Goal: Information Seeking & Learning: Check status

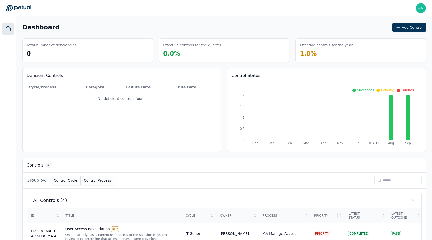
scroll to position [83, 0]
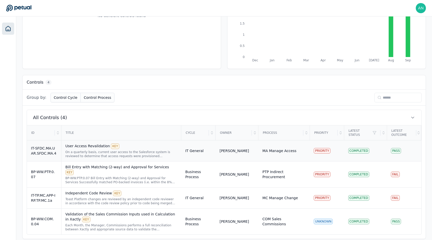
click at [56, 155] on div "IT-SFDC.MA.UAR.SFDC.MA.4" at bounding box center [44, 151] width 26 height 10
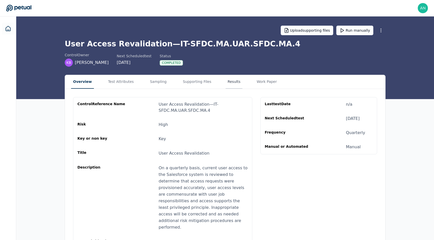
click at [226, 81] on button "Results" at bounding box center [234, 82] width 17 height 14
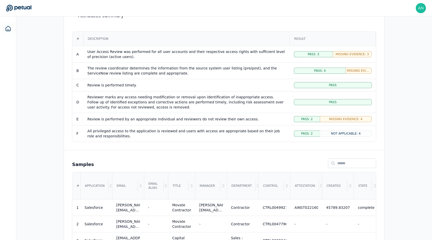
scroll to position [42, 0]
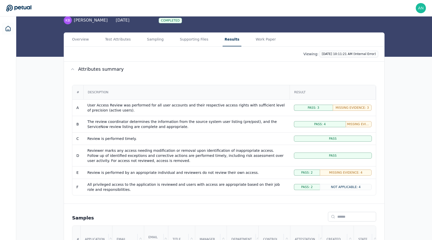
click at [188, 29] on div "Upload supporting files Run manually User Access Revalidation — IT-SFDC.MA.UAR.…" at bounding box center [224, 15] width 416 height 83
click at [188, 32] on div "Upload supporting files Run manually User Access Revalidation — IT-SFDC.MA.UAR.…" at bounding box center [224, 15] width 416 height 83
click at [188, 36] on button "Supporting Files" at bounding box center [194, 40] width 32 height 14
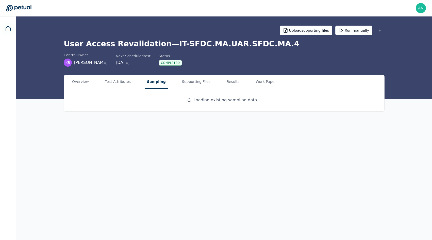
click at [158, 83] on button "Sampling" at bounding box center [156, 82] width 23 height 14
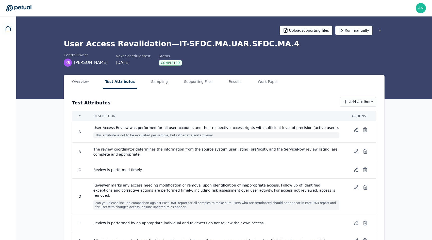
click at [119, 86] on button "Test Attributes" at bounding box center [120, 82] width 34 height 14
click at [227, 86] on button "Results" at bounding box center [235, 82] width 17 height 14
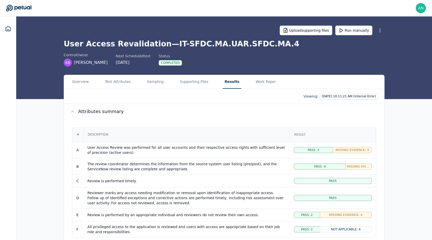
click at [191, 135] on div "Description" at bounding box center [187, 135] width 206 height 14
click at [193, 120] on div "# Description Result A User Access Review was performed for all user accounts a…" at bounding box center [224, 182] width 320 height 127
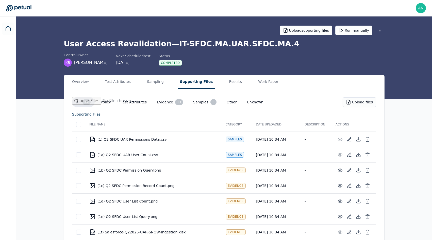
click at [193, 85] on button "Supporting Files" at bounding box center [196, 82] width 37 height 14
click at [211, 85] on div "Overview Test Attributes Sampling Supporting Files Results Work Paper" at bounding box center [224, 82] width 320 height 14
click at [228, 84] on button "Results" at bounding box center [236, 82] width 17 height 14
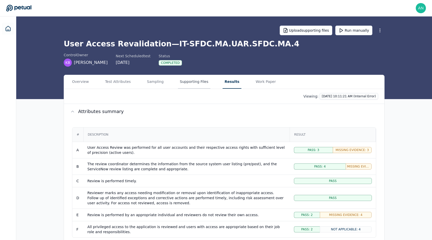
click at [183, 78] on button "Supporting Files" at bounding box center [194, 82] width 32 height 14
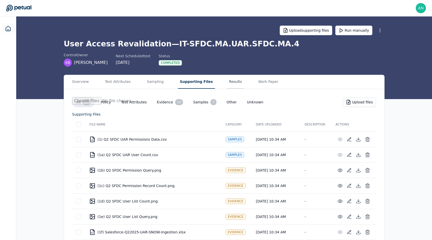
click at [227, 86] on button "Results" at bounding box center [235, 82] width 17 height 14
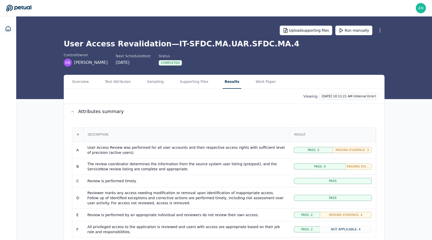
click at [181, 126] on div "# Description Result A User Access Review was performed for all user accounts a…" at bounding box center [224, 182] width 320 height 127
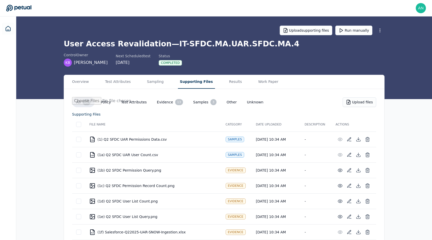
click at [196, 87] on button "Supporting Files" at bounding box center [196, 82] width 37 height 14
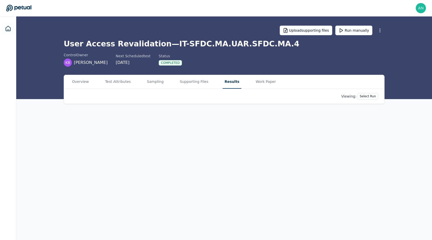
click at [223, 76] on button "Results" at bounding box center [232, 82] width 19 height 14
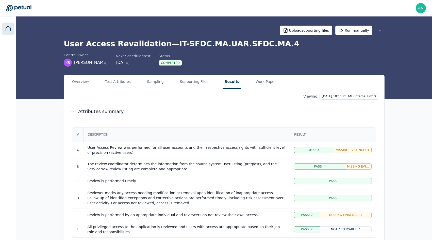
click at [9, 34] on link at bounding box center [8, 29] width 12 height 12
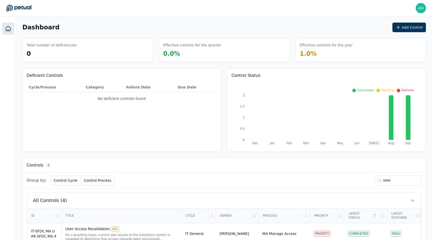
scroll to position [83, 0]
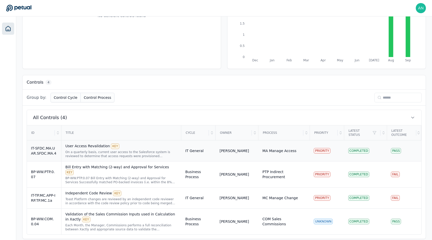
click at [148, 154] on div "On a quarterly basis, current user access to the Salesforce system is reviewed …" at bounding box center [121, 154] width 112 height 8
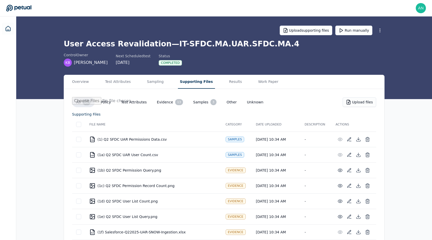
click at [189, 85] on button "Supporting Files" at bounding box center [196, 82] width 37 height 14
click at [8, 29] on icon at bounding box center [8, 29] width 6 height 6
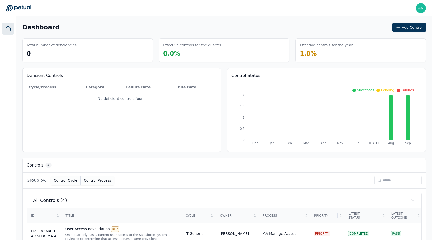
scroll to position [83, 0]
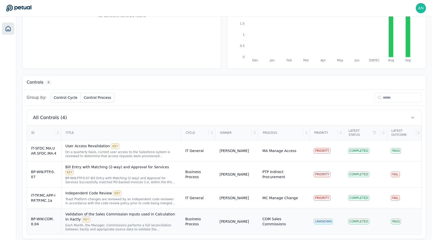
click at [55, 218] on div "BP-WW.COM.0.04" at bounding box center [44, 222] width 26 height 10
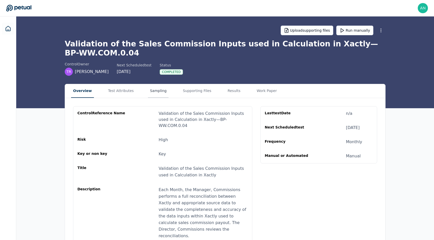
click at [162, 90] on button "Sampling" at bounding box center [158, 91] width 21 height 14
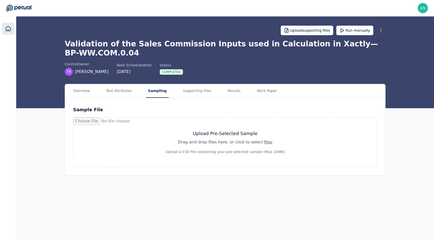
click at [11, 25] on link at bounding box center [8, 29] width 12 height 12
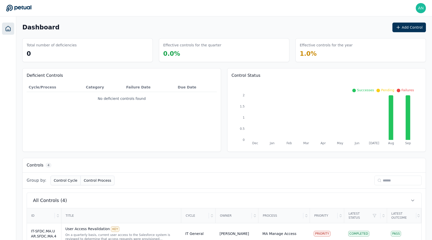
scroll to position [83, 0]
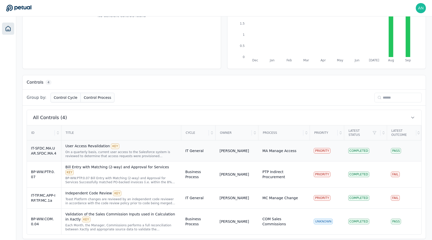
click at [43, 157] on td "IT-SFDC.MA.UAR.SFDC.MA.4" at bounding box center [44, 151] width 34 height 21
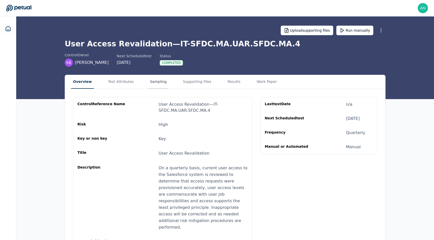
click at [156, 86] on button "Sampling" at bounding box center [158, 82] width 21 height 14
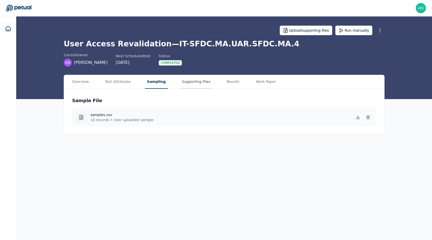
click at [198, 76] on button "Supporting Files" at bounding box center [196, 82] width 32 height 14
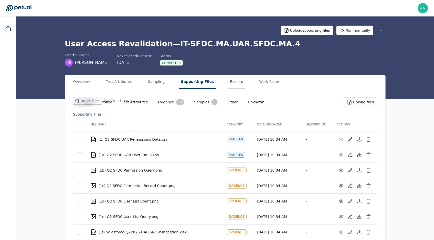
click at [228, 85] on button "Results" at bounding box center [236, 82] width 17 height 14
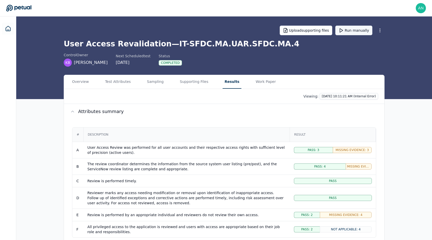
click at [345, 34] on button "Run manually" at bounding box center [353, 31] width 37 height 10
click at [10, 26] on icon at bounding box center [8, 29] width 6 height 6
click at [5, 27] on icon at bounding box center [8, 29] width 6 height 6
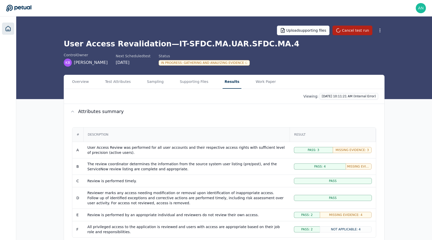
click at [3, 25] on link at bounding box center [8, 29] width 12 height 12
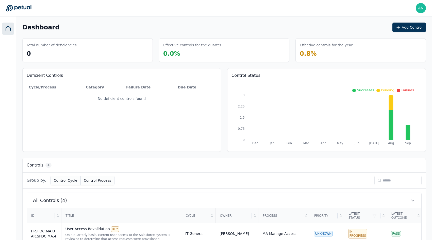
scroll to position [83, 0]
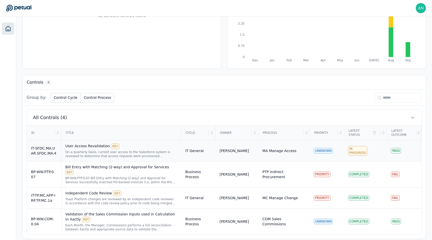
click at [47, 157] on td "IT-SFDC.MA.UAR.SFDC.MA.4" at bounding box center [44, 151] width 34 height 21
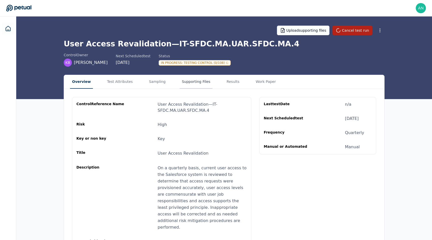
click at [193, 78] on button "Supporting Files" at bounding box center [196, 82] width 32 height 14
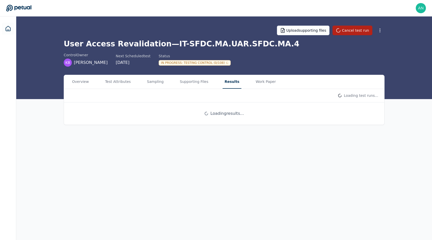
click at [223, 85] on button "Results" at bounding box center [232, 82] width 19 height 14
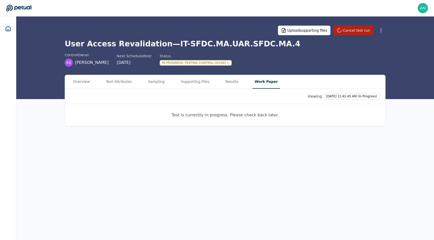
click at [253, 86] on button "Work Paper" at bounding box center [266, 82] width 27 height 14
click at [224, 81] on button "Results" at bounding box center [233, 82] width 19 height 14
click at [185, 82] on button "Supporting Files" at bounding box center [195, 82] width 32 height 14
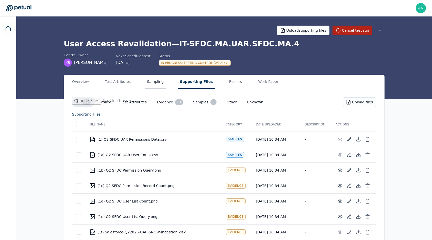
click at [158, 77] on button "Sampling" at bounding box center [155, 82] width 21 height 14
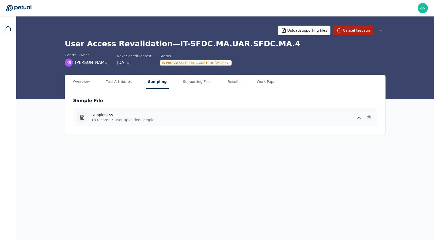
click at [184, 72] on div "Upload supporting files Cancel test run User Access Revalidation — IT-SFDC.MA.U…" at bounding box center [225, 57] width 418 height 83
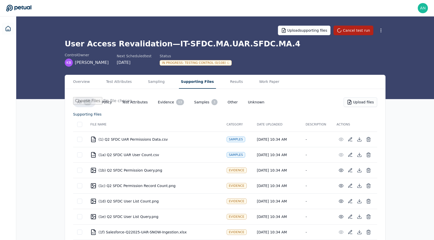
click at [188, 78] on button "Supporting Files" at bounding box center [197, 82] width 37 height 14
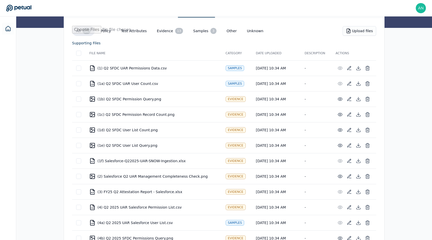
scroll to position [22, 0]
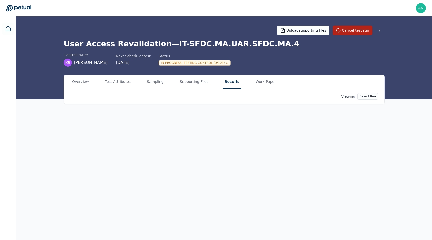
click at [227, 63] on main "Upload supporting files Cancel test run User Access Revalidation — IT-SFDC.MA.U…" at bounding box center [224, 128] width 416 height 224
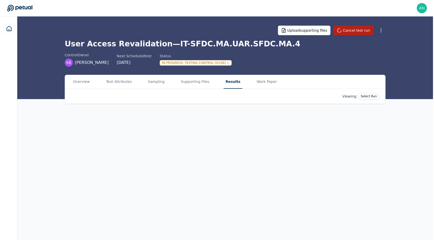
scroll to position [0, 0]
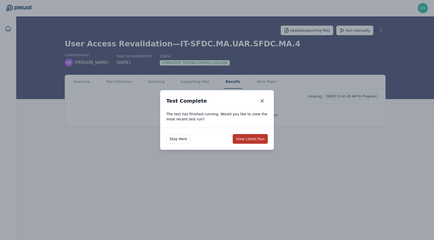
click at [253, 139] on button "View Latest Run" at bounding box center [250, 139] width 35 height 10
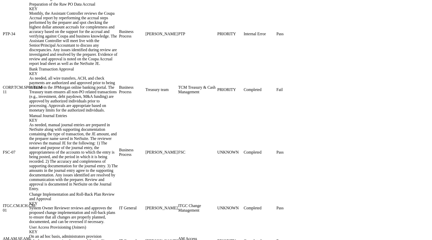
scroll to position [654, 0]
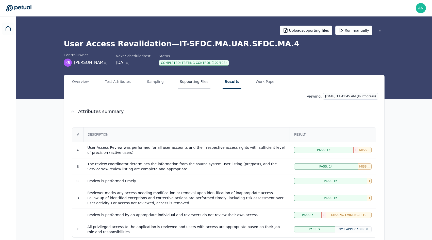
click at [187, 86] on button "Supporting Files" at bounding box center [194, 82] width 32 height 14
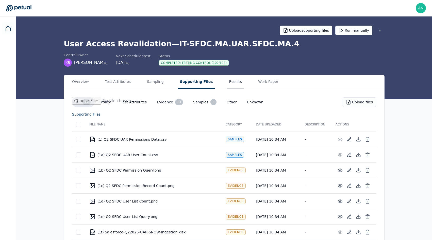
click at [227, 81] on button "Results" at bounding box center [235, 82] width 17 height 14
click at [197, 84] on button "Supporting Files" at bounding box center [196, 82] width 37 height 14
click at [227, 80] on button "Results" at bounding box center [235, 82] width 17 height 14
click at [197, 85] on button "Supporting Files" at bounding box center [196, 82] width 37 height 14
click at [227, 84] on button "Results" at bounding box center [235, 82] width 17 height 14
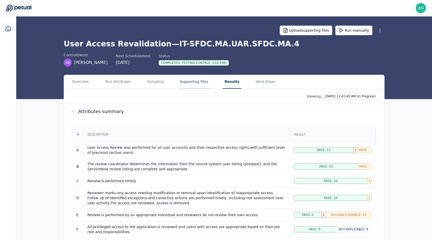
click at [199, 84] on button "Supporting Files" at bounding box center [194, 82] width 32 height 14
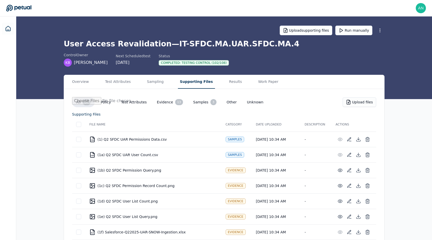
click at [217, 84] on div "Overview Test Attributes Sampling Supporting Files Results Work Paper" at bounding box center [224, 82] width 320 height 14
click at [228, 82] on button "Results" at bounding box center [236, 82] width 17 height 14
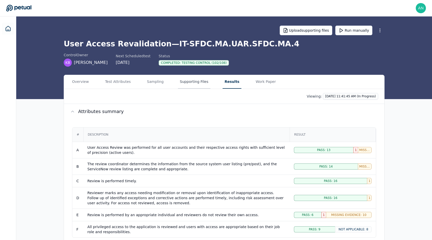
click at [199, 80] on button "Supporting Files" at bounding box center [194, 82] width 32 height 14
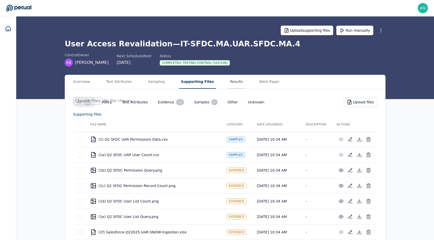
click at [228, 81] on button "Results" at bounding box center [236, 82] width 17 height 14
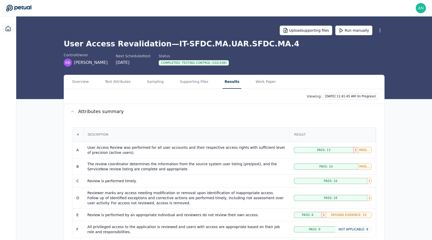
click at [213, 122] on div "# Description Result A User Access Review was performed for all user accounts a…" at bounding box center [224, 182] width 320 height 127
